Goal: Task Accomplishment & Management: Complete application form

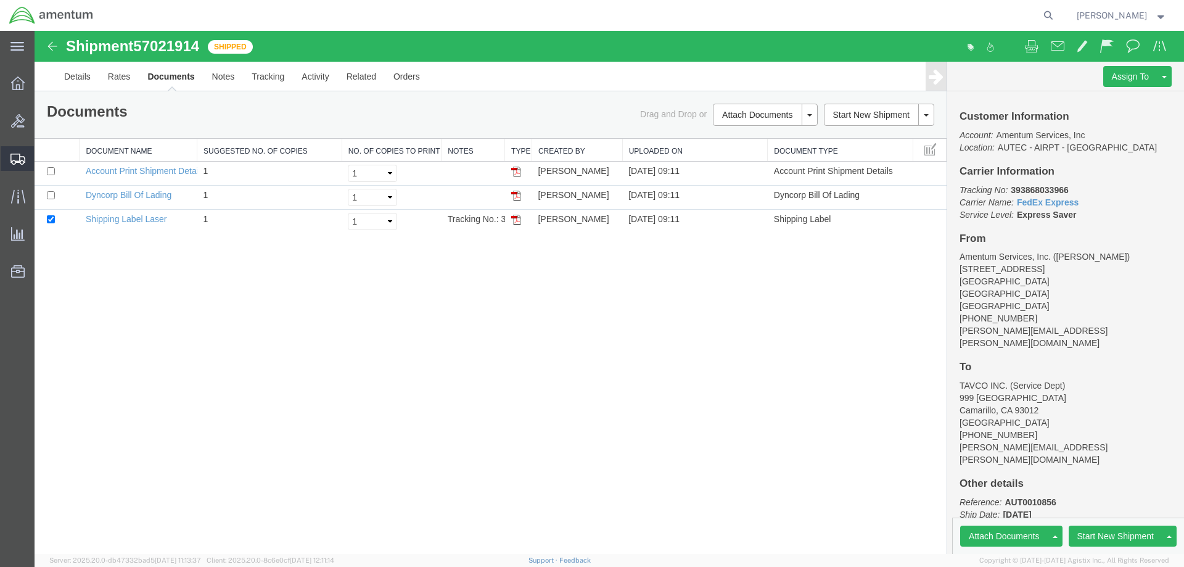
click at [0, 0] on span "Shipment Manager" at bounding box center [0, 0] width 0 height 0
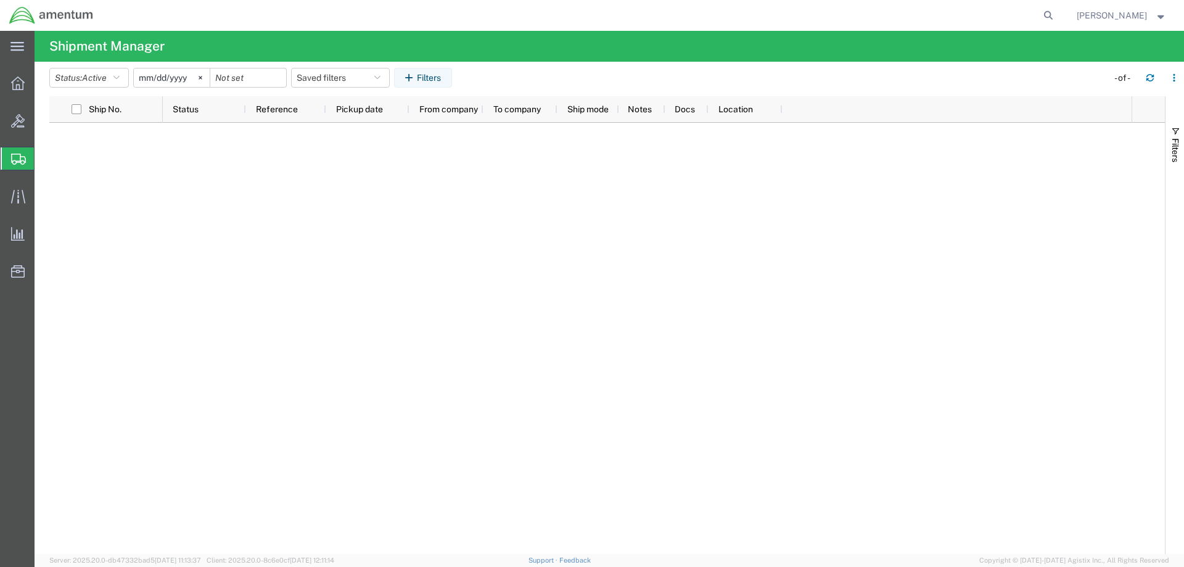
click at [0, 0] on span "Create Shipment" at bounding box center [0, 0] width 0 height 0
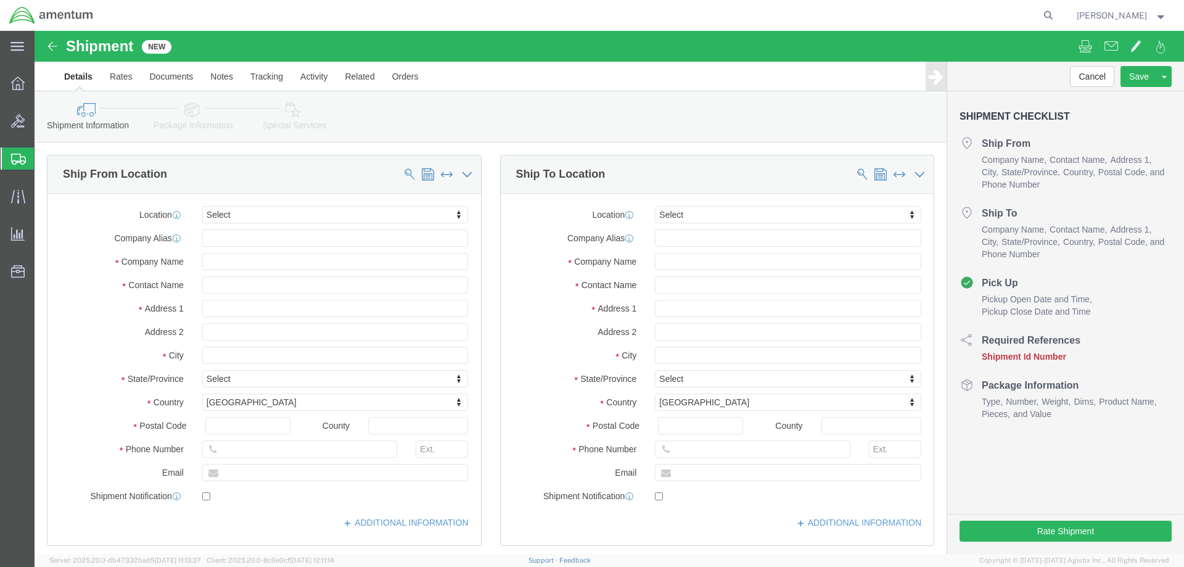
select select
click input "text"
type input "conn"
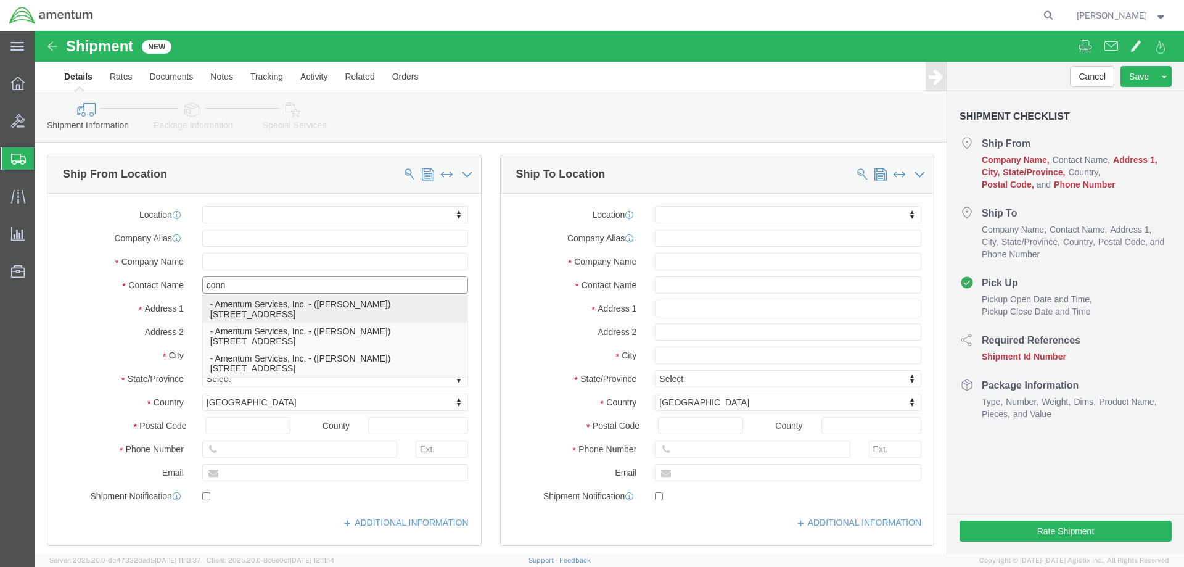
click p "- Amentum Services, Inc. - ([PERSON_NAME]) [STREET_ADDRESS]"
select select "FL"
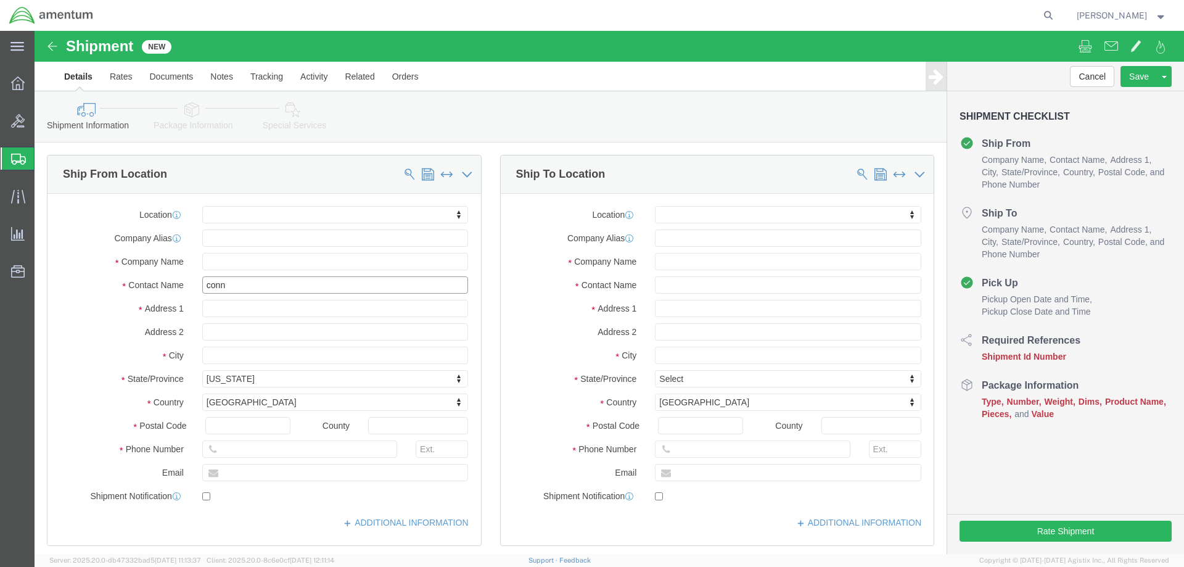
type input "[PERSON_NAME]"
click input "text"
type input "Pa"
